Goal: Transaction & Acquisition: Obtain resource

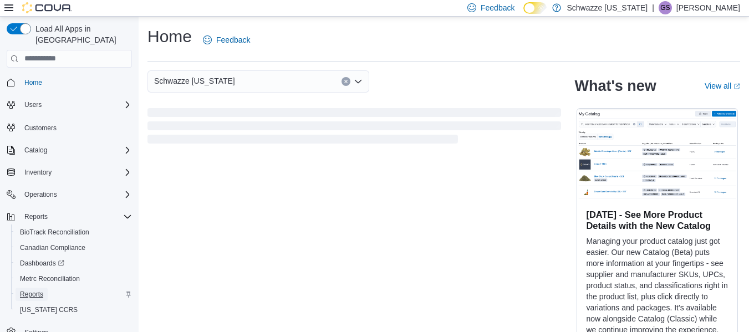
click at [27, 290] on span "Reports" at bounding box center [31, 294] width 23 height 9
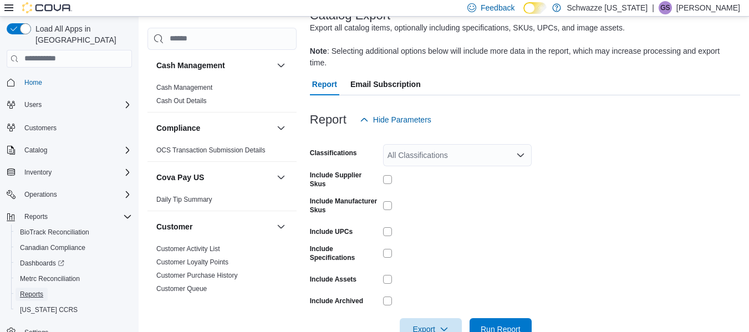
scroll to position [98, 0]
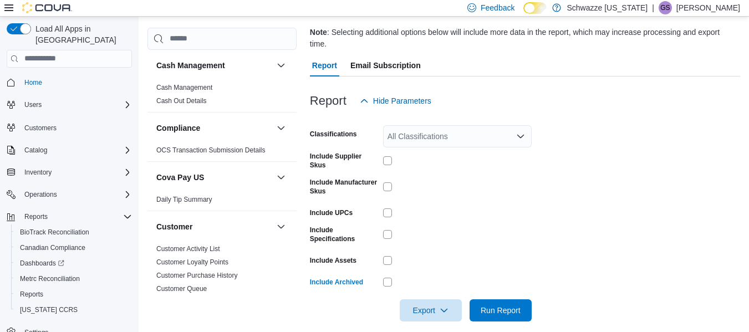
click at [586, 250] on form "Classifications All Classifications Include Supplier Skus Include Manufacturer …" at bounding box center [525, 216] width 430 height 209
click at [426, 299] on span "Export" at bounding box center [430, 310] width 49 height 22
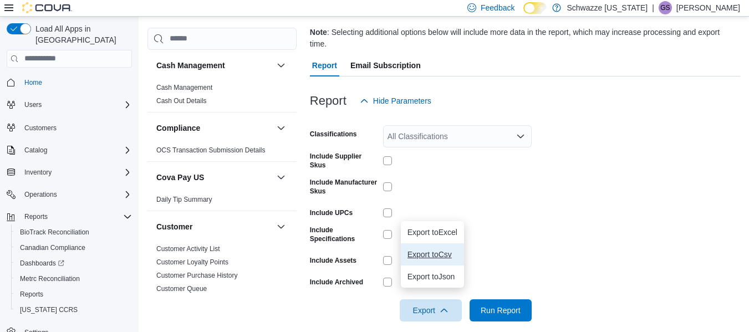
drag, startPoint x: 434, startPoint y: 256, endPoint x: 507, endPoint y: 254, distance: 72.6
click at [434, 256] on span "Export to Csv" at bounding box center [432, 254] width 50 height 9
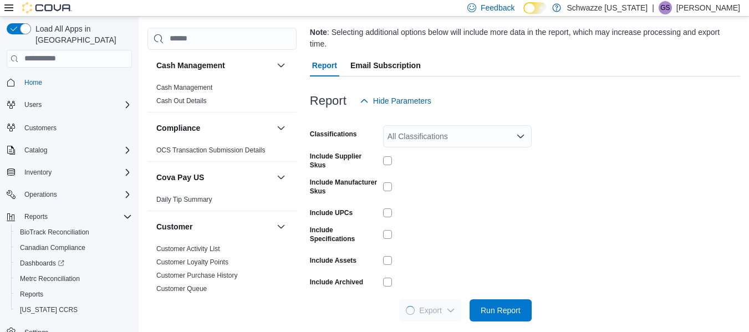
click at [561, 245] on form "Classifications All Classifications Include Supplier Skus Include Manufacturer …" at bounding box center [525, 216] width 430 height 209
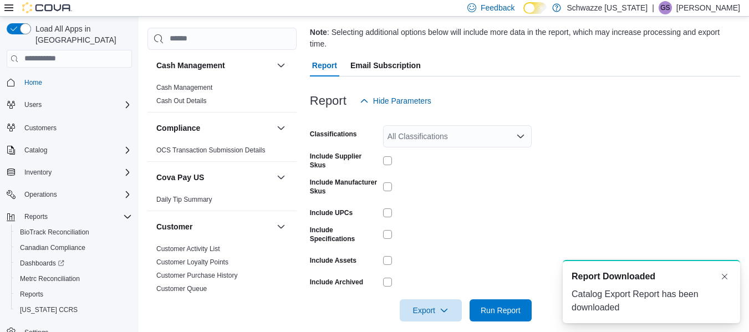
scroll to position [0, 0]
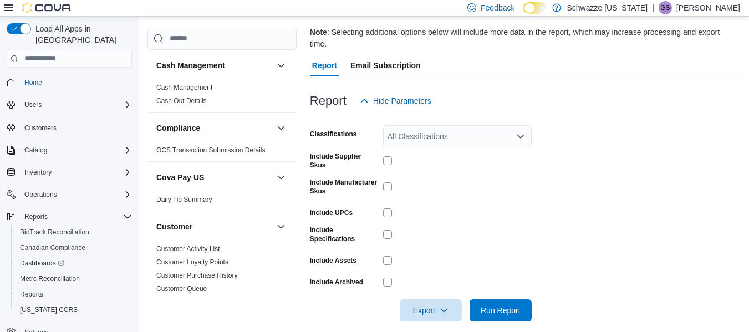
click at [715, 11] on p "[PERSON_NAME]" at bounding box center [708, 7] width 64 height 13
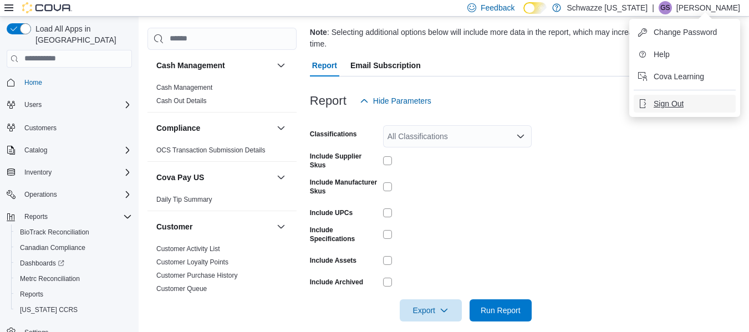
click at [668, 102] on span "Sign Out" at bounding box center [668, 103] width 30 height 11
